Goal: Information Seeking & Learning: Learn about a topic

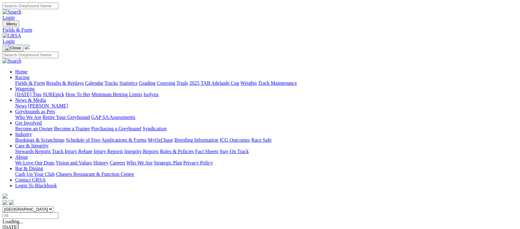
click at [58, 212] on input "Select date" at bounding box center [31, 215] width 56 height 7
type input "[DATE]"
click at [78, 80] on link "Results & Replays" at bounding box center [65, 82] width 38 height 5
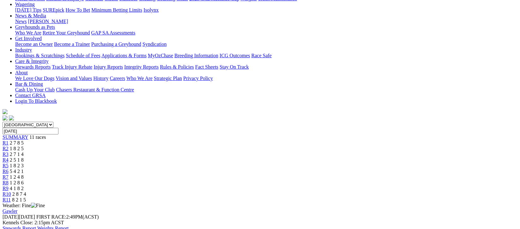
scroll to position [126, 0]
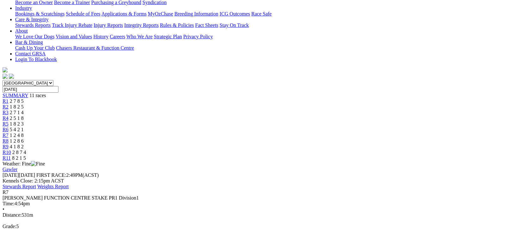
scroll to position [42, 0]
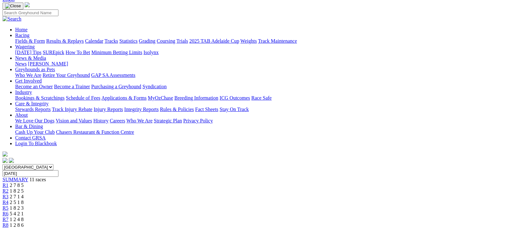
click at [24, 228] on span "4 1 8 2" at bounding box center [17, 230] width 14 height 5
